Goal: Information Seeking & Learning: Learn about a topic

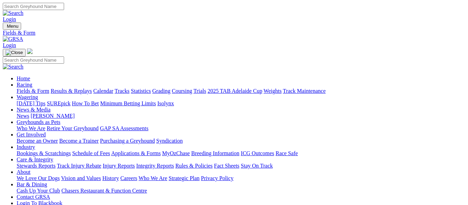
scroll to position [104, 0]
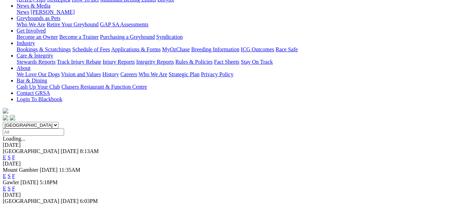
click at [15, 154] on link "F" at bounding box center [13, 157] width 3 height 6
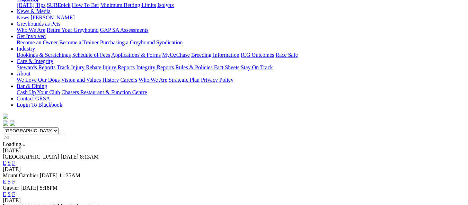
scroll to position [104, 0]
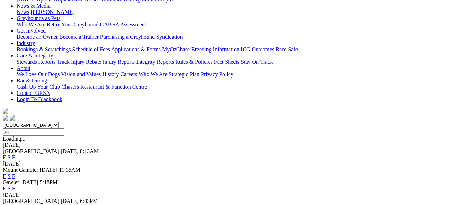
click at [15, 186] on link "F" at bounding box center [13, 189] width 3 height 6
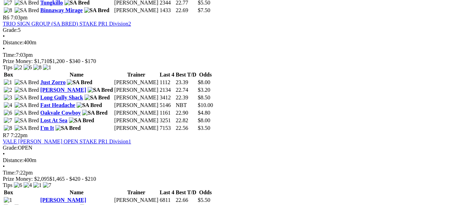
scroll to position [900, 0]
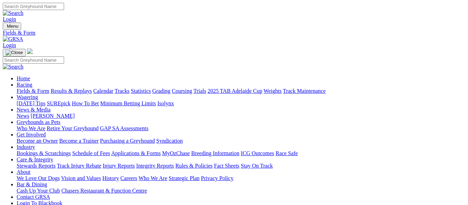
click at [92, 88] on link "Results & Replays" at bounding box center [71, 91] width 41 height 6
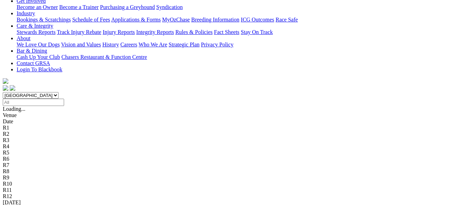
scroll to position [138, 0]
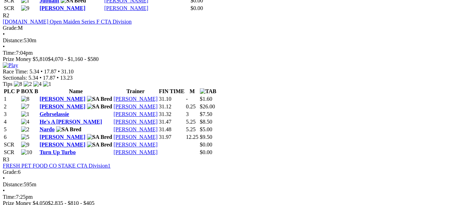
scroll to position [554, 0]
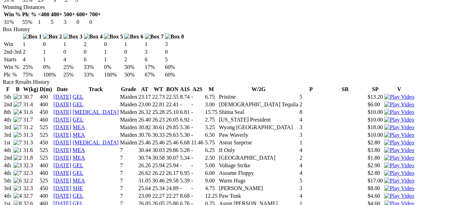
scroll to position [415, 0]
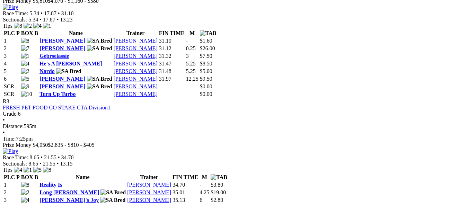
scroll to position [623, 0]
